Goal: Task Accomplishment & Management: Manage account settings

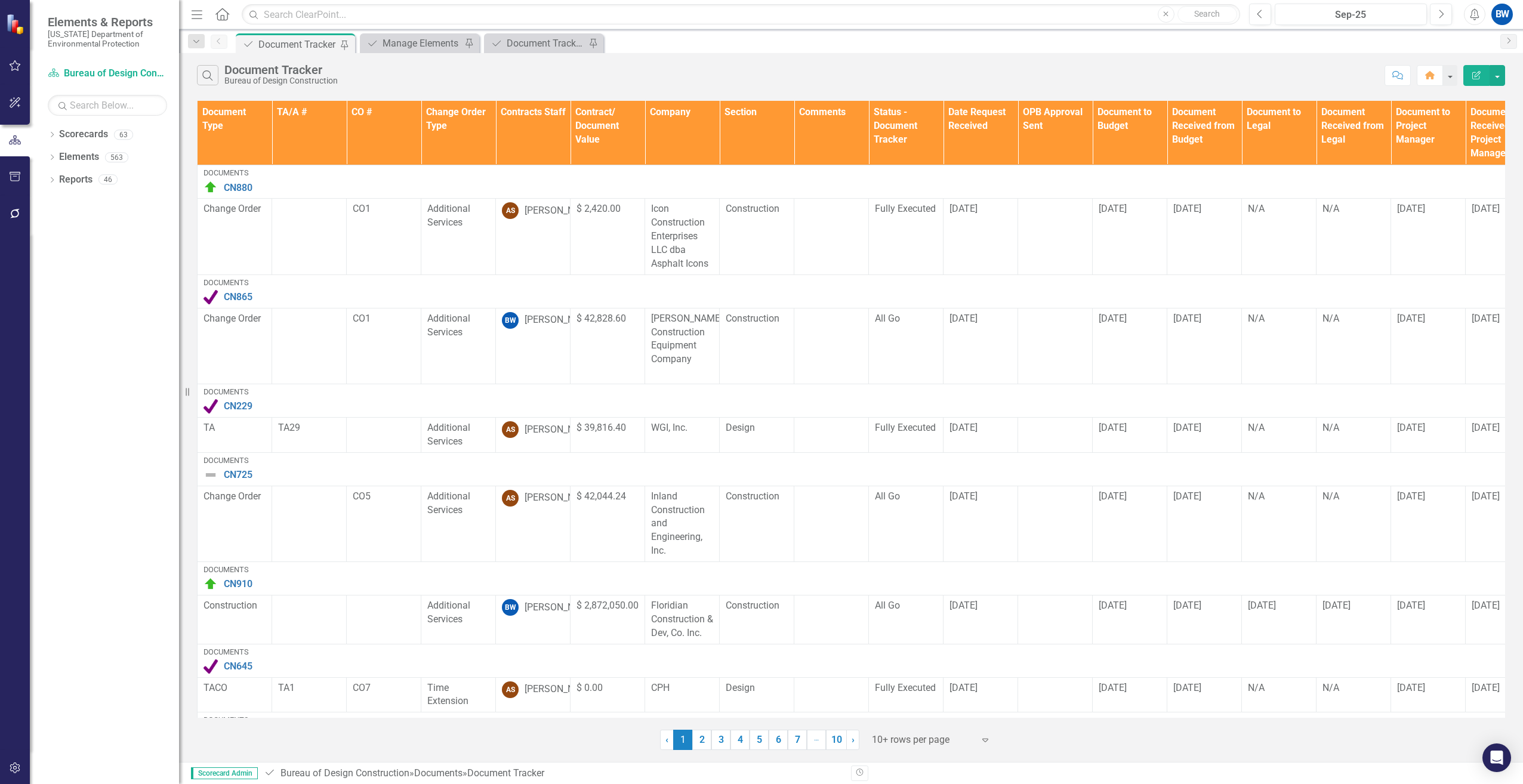
click at [887, 732] on div at bounding box center [922, 740] width 102 height 16
click at [882, 693] on div "100+ rows per page" at bounding box center [934, 699] width 112 height 13
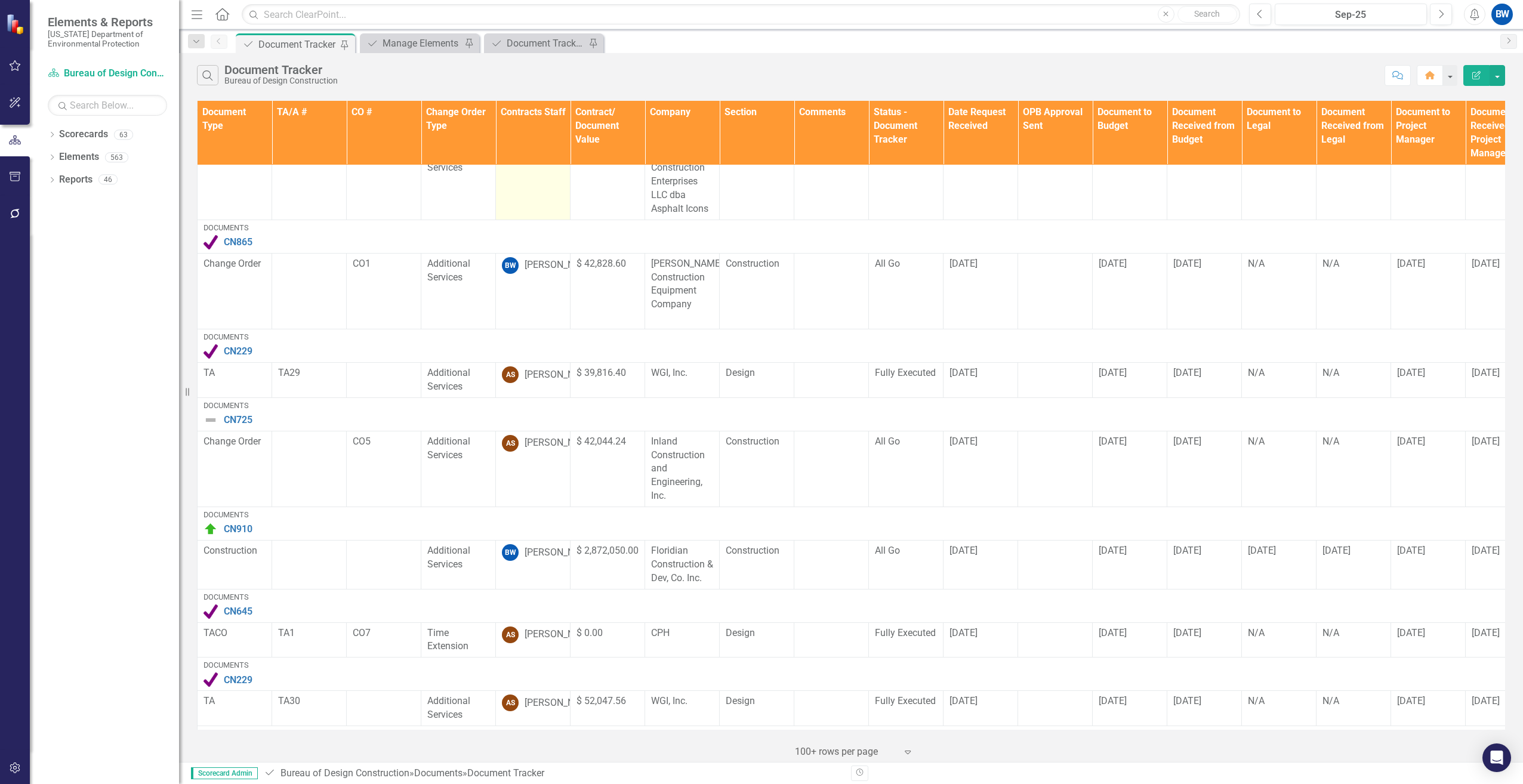
scroll to position [60, 0]
click at [540, 134] on th "Contracts Staff" at bounding box center [533, 133] width 75 height 65
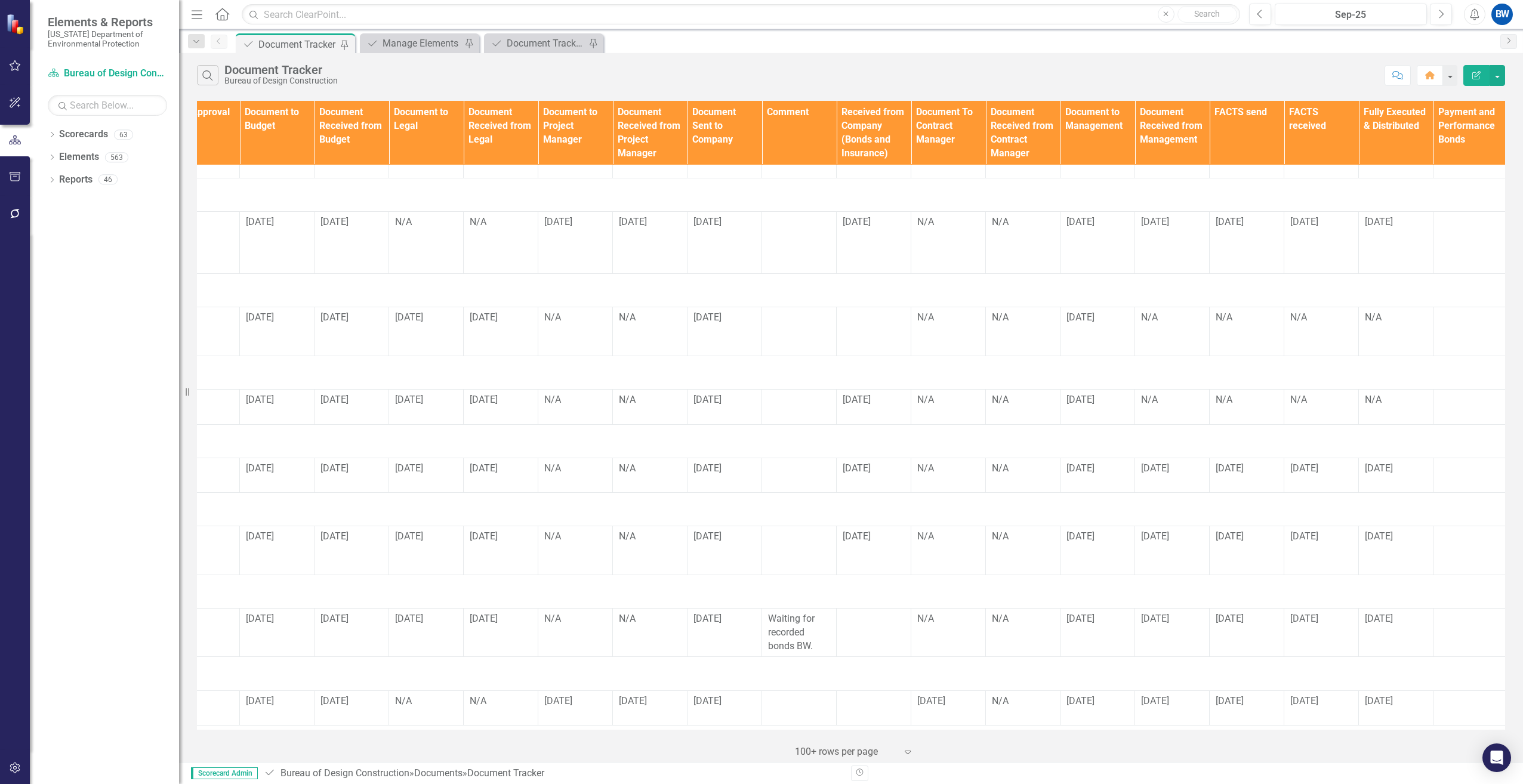
scroll to position [2983, 865]
click at [1450, 530] on div at bounding box center [1468, 537] width 62 height 14
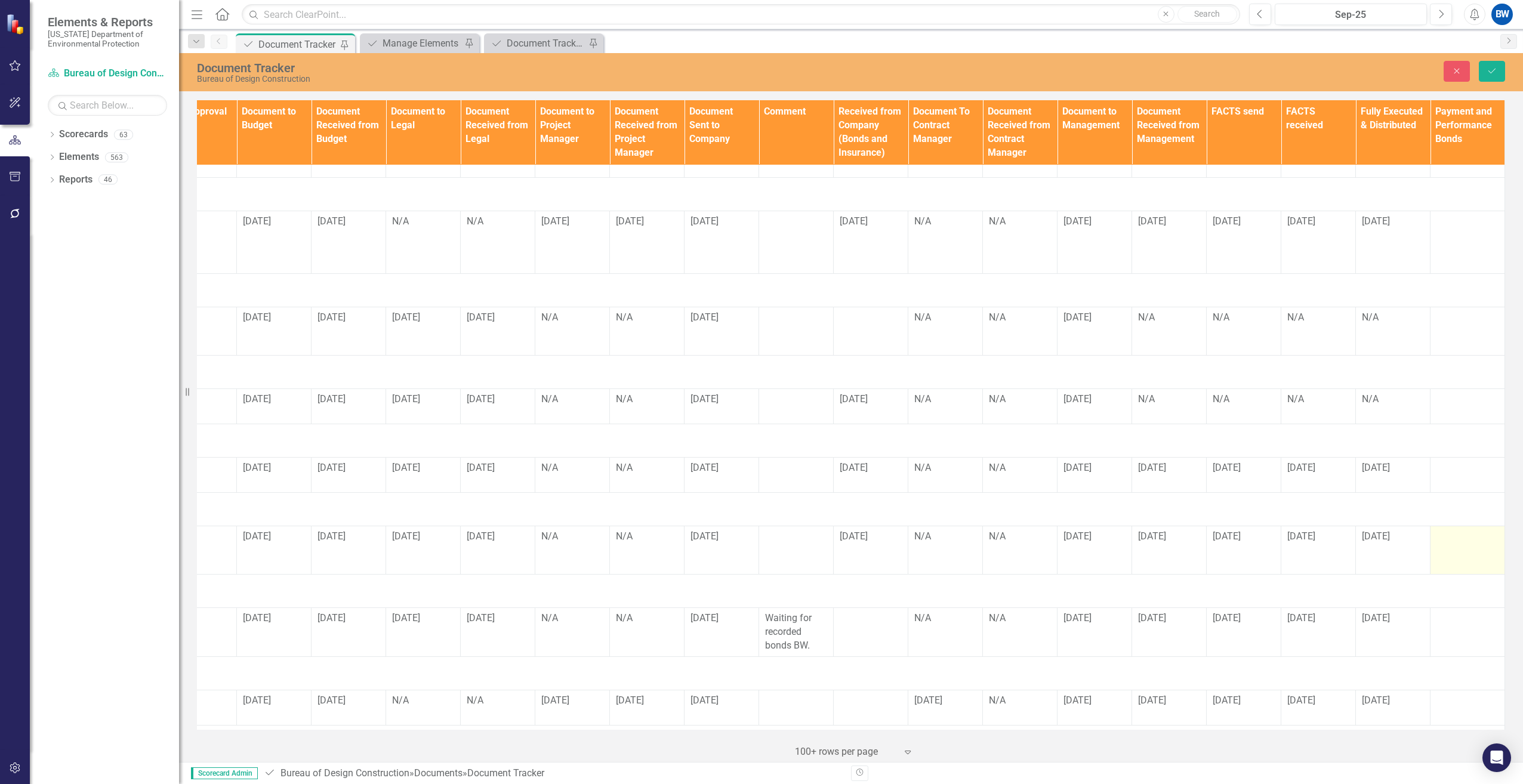
click at [1444, 530] on div at bounding box center [1468, 537] width 62 height 14
click at [1444, 530] on input "text" at bounding box center [1468, 541] width 62 height 22
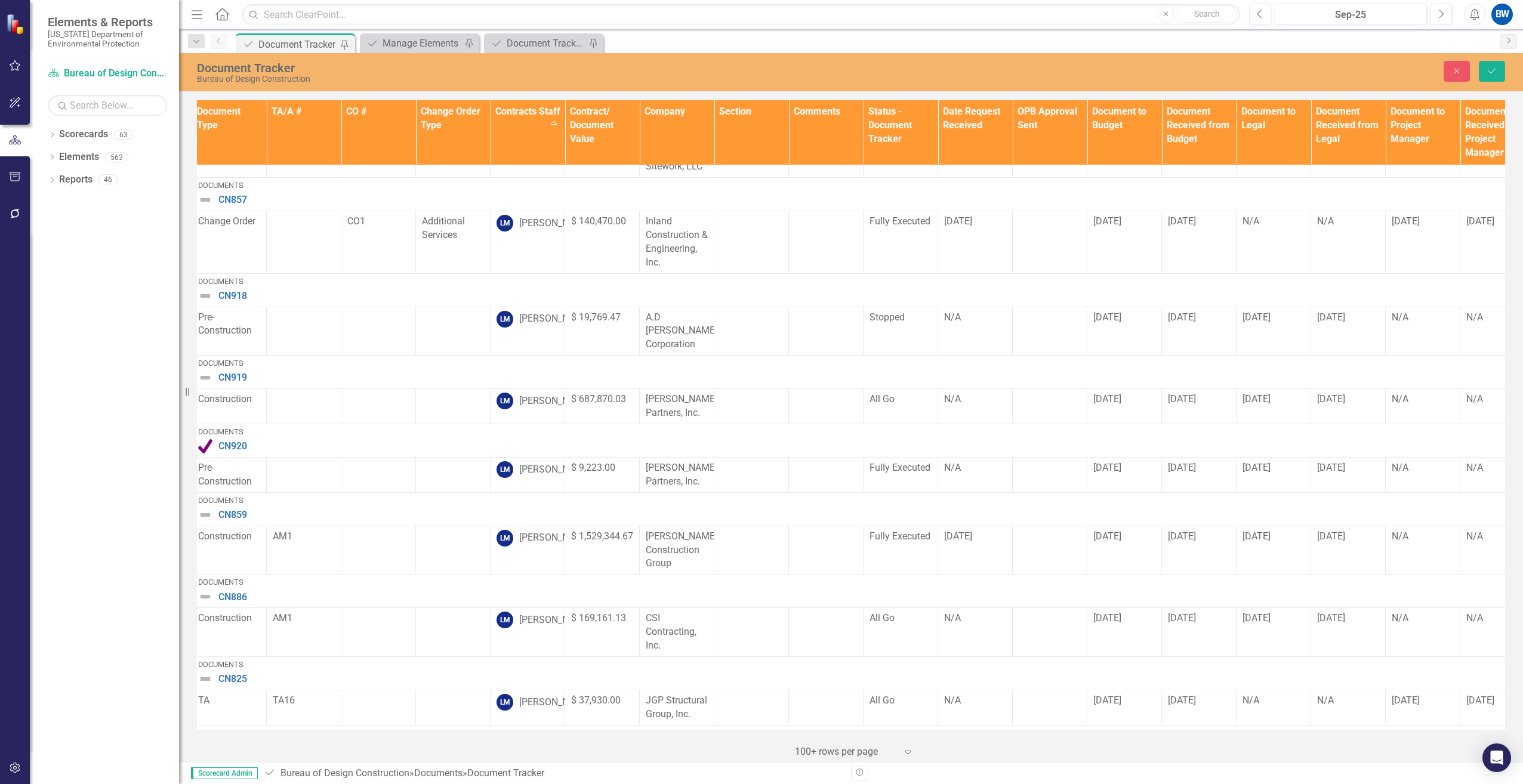
scroll to position [2983, 0]
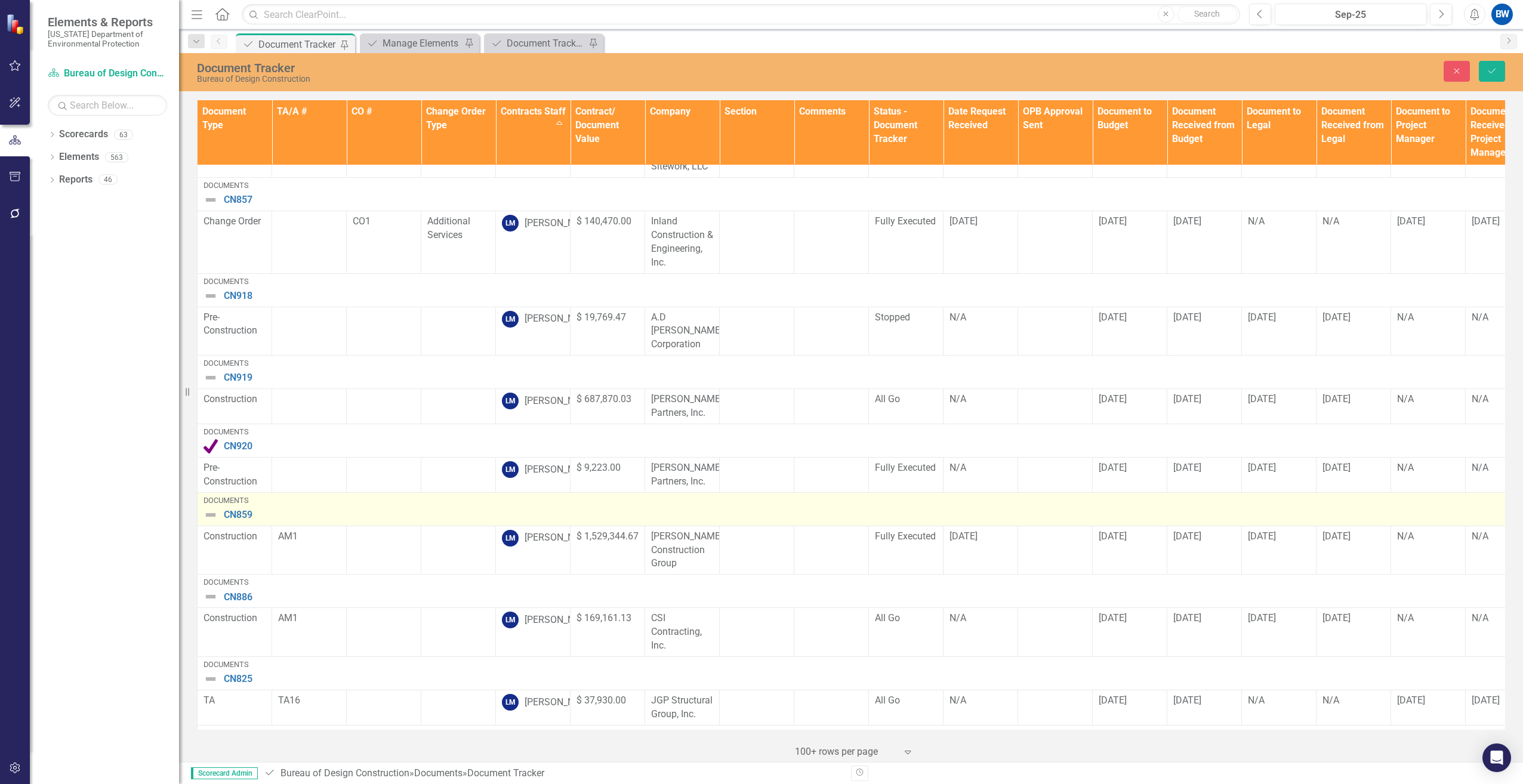
type input "[DATE]"
click at [209, 508] on img at bounding box center [211, 514] width 14 height 14
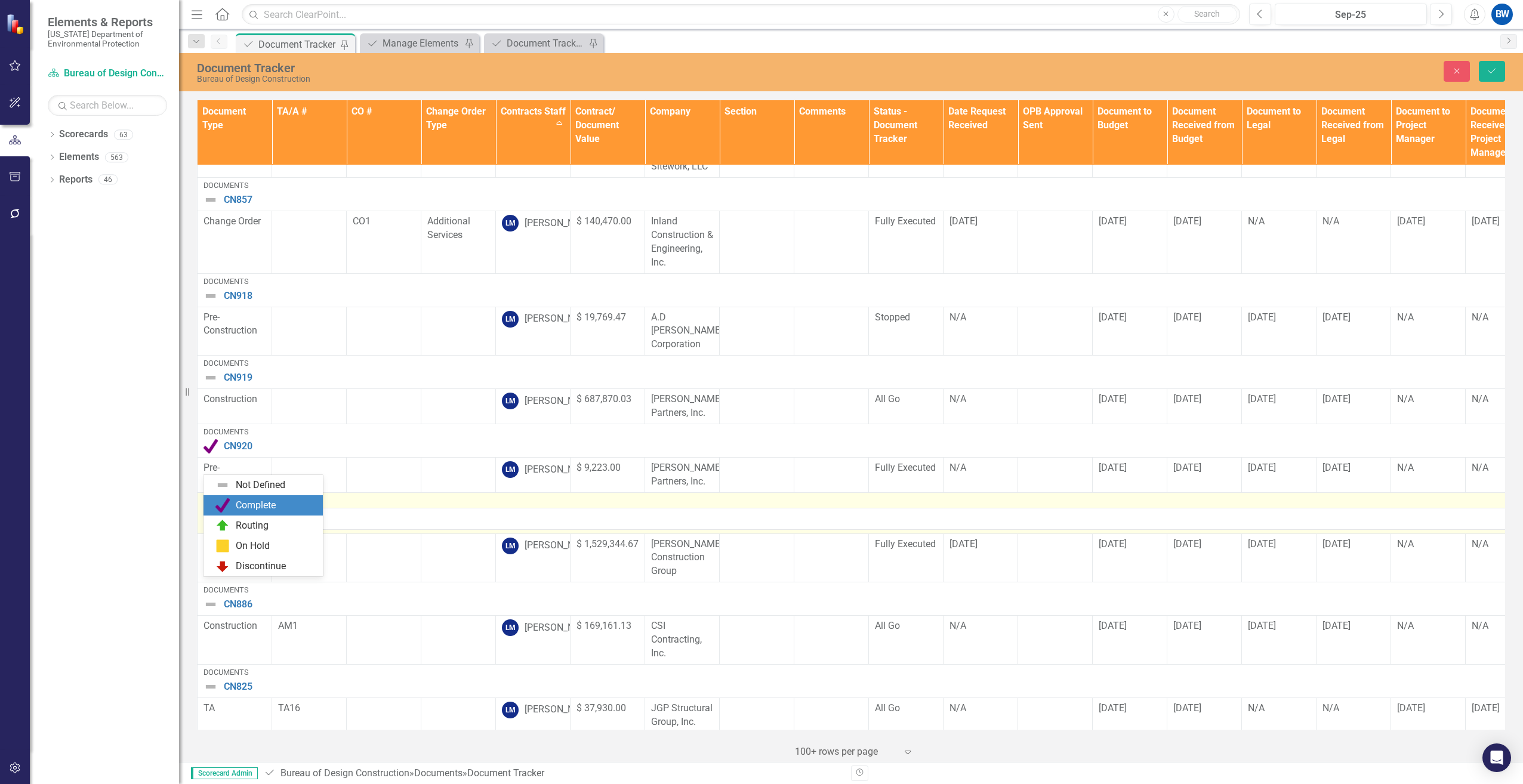
click at [217, 499] on img at bounding box center [222, 505] width 14 height 14
click at [1484, 66] on button "Save" at bounding box center [1491, 71] width 26 height 21
